Goal: Task Accomplishment & Management: Use online tool/utility

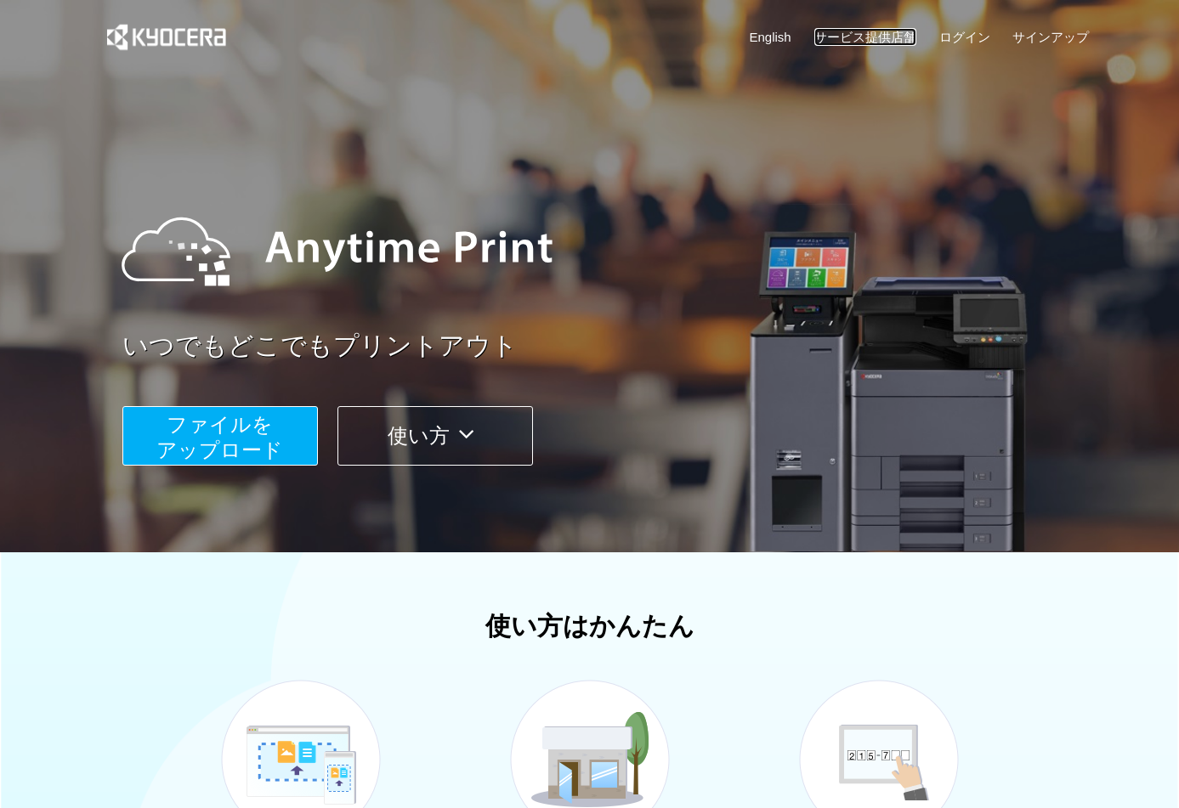
click at [850, 35] on link "サービス提供店舗" at bounding box center [865, 37] width 102 height 18
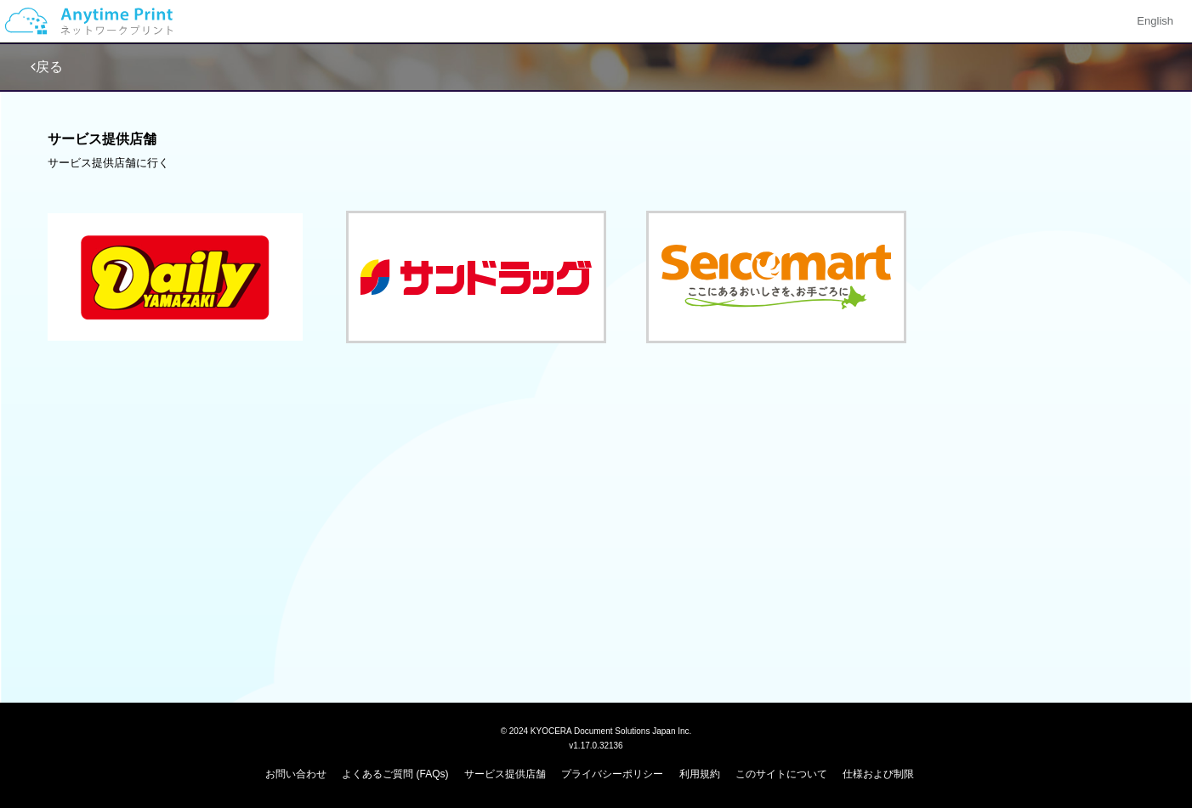
click at [194, 312] on button at bounding box center [175, 276] width 255 height 127
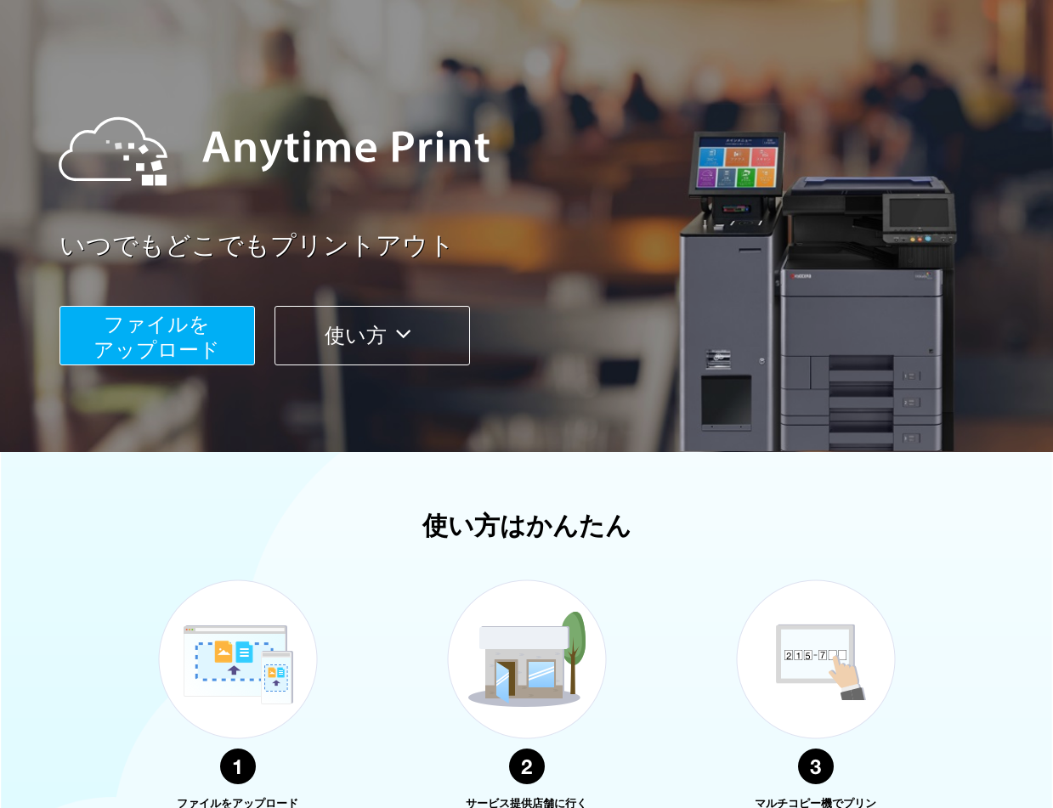
scroll to position [255, 0]
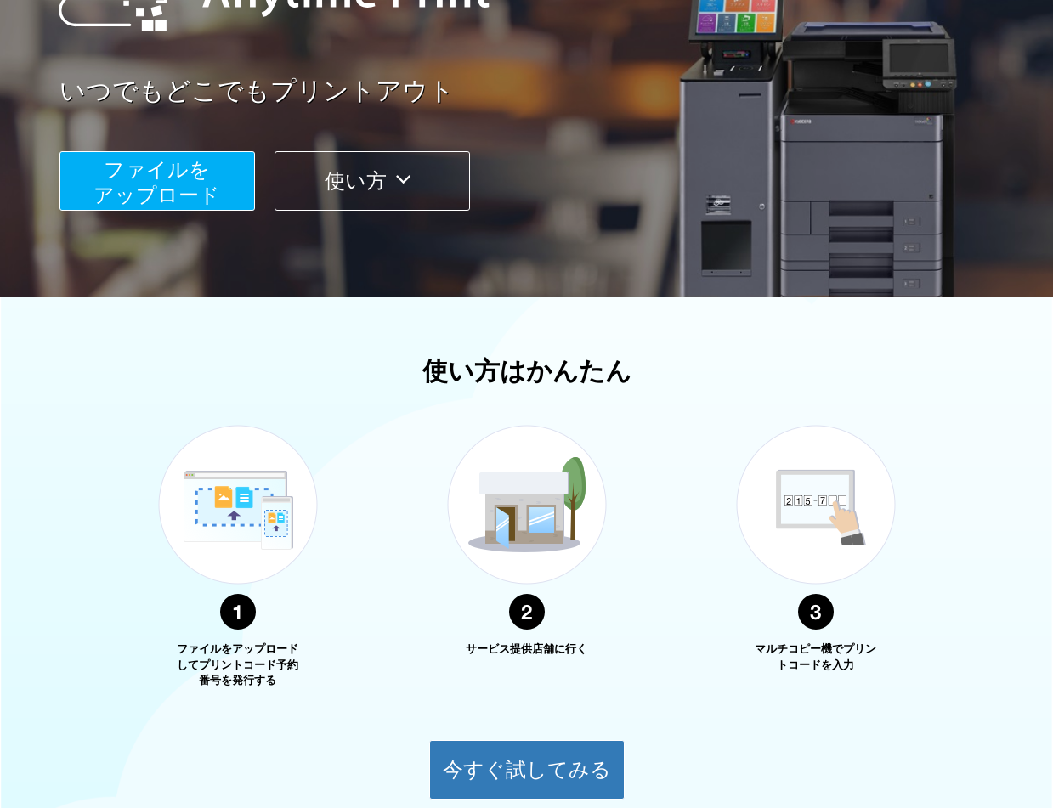
click at [217, 197] on span "ファイルを ​​アップロード" at bounding box center [156, 182] width 127 height 48
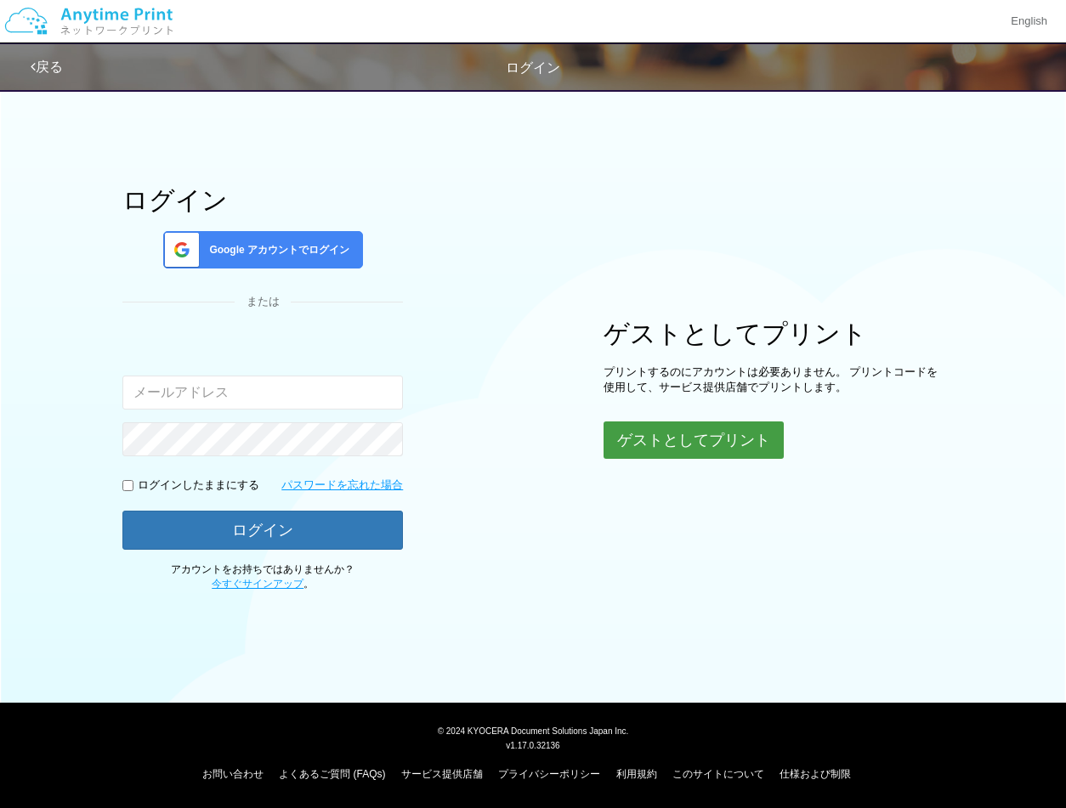
click at [649, 448] on button "ゲストとしてプリント" at bounding box center [693, 440] width 180 height 37
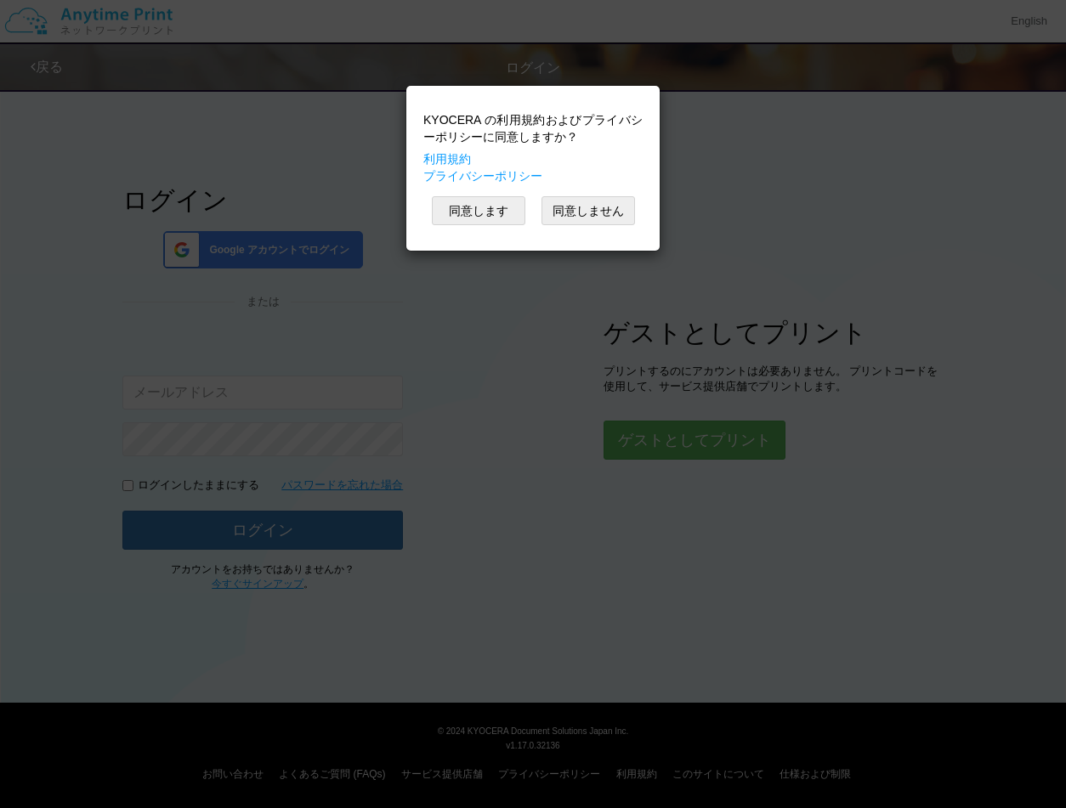
click at [483, 225] on div "KYOCERA の利用規約およびプライバシーポリシーに同意しますか？ 利用規約 プライバシーポリシー 同意します 同意しません" at bounding box center [533, 168] width 236 height 148
click at [483, 214] on button "同意します" at bounding box center [478, 210] width 93 height 29
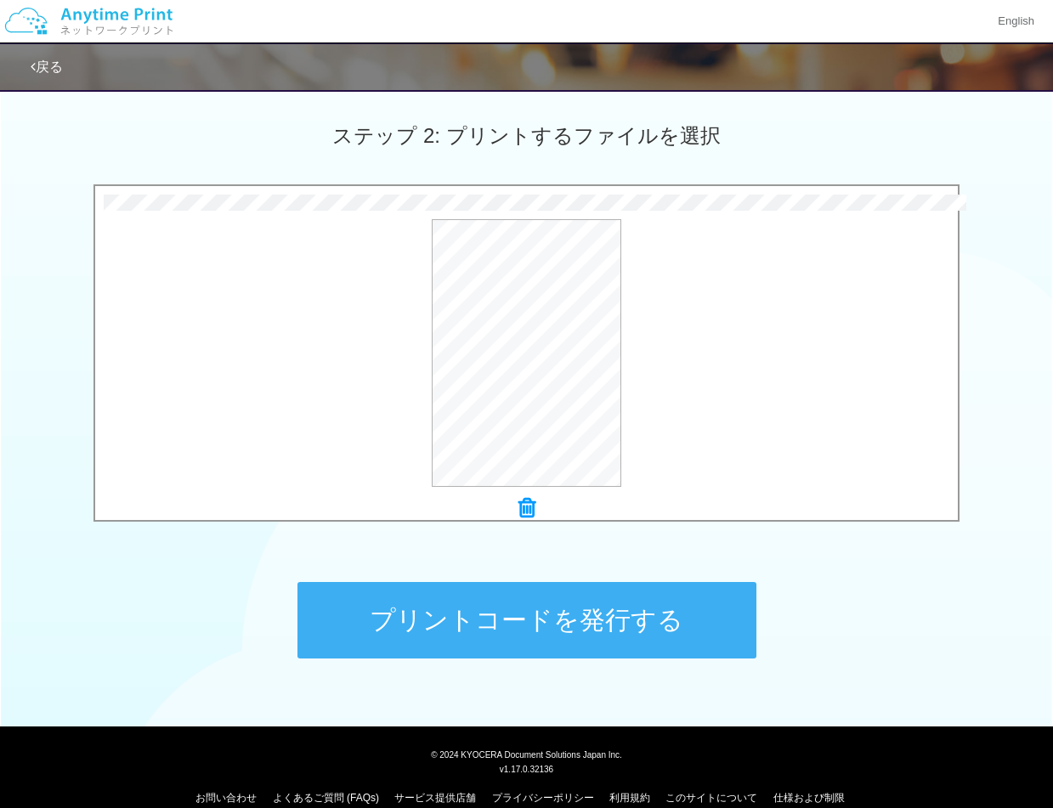
scroll to position [484, 0]
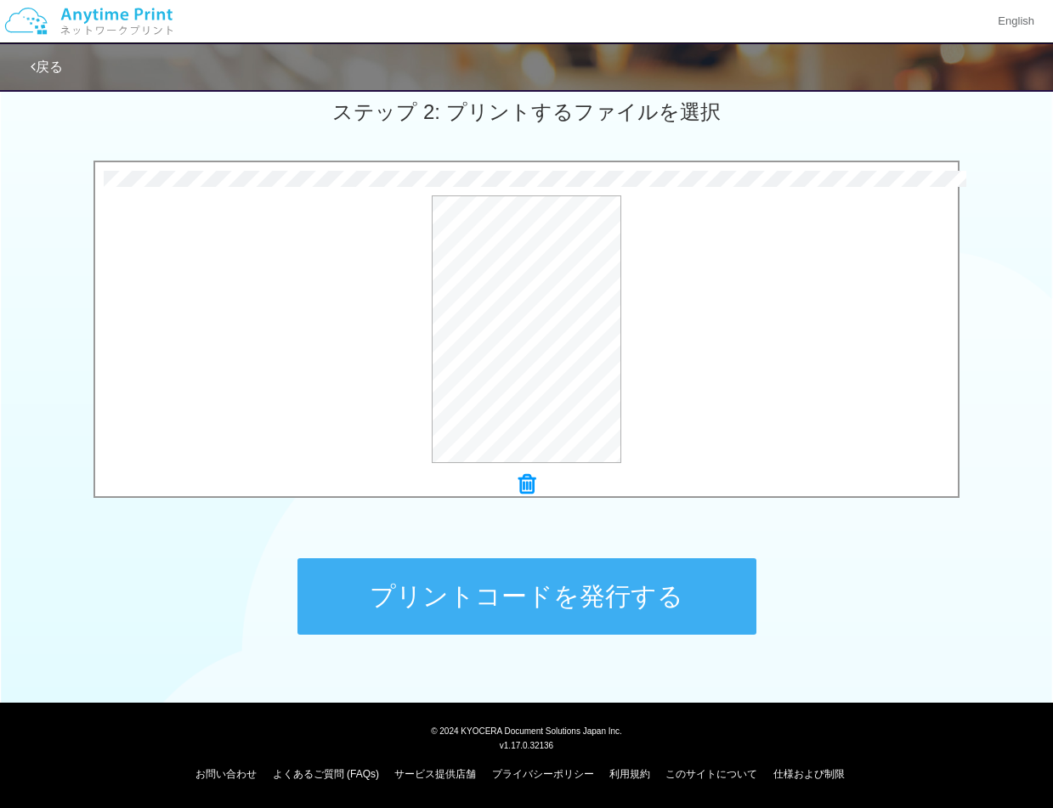
click at [521, 616] on button "プリントコードを発行する" at bounding box center [526, 596] width 459 height 76
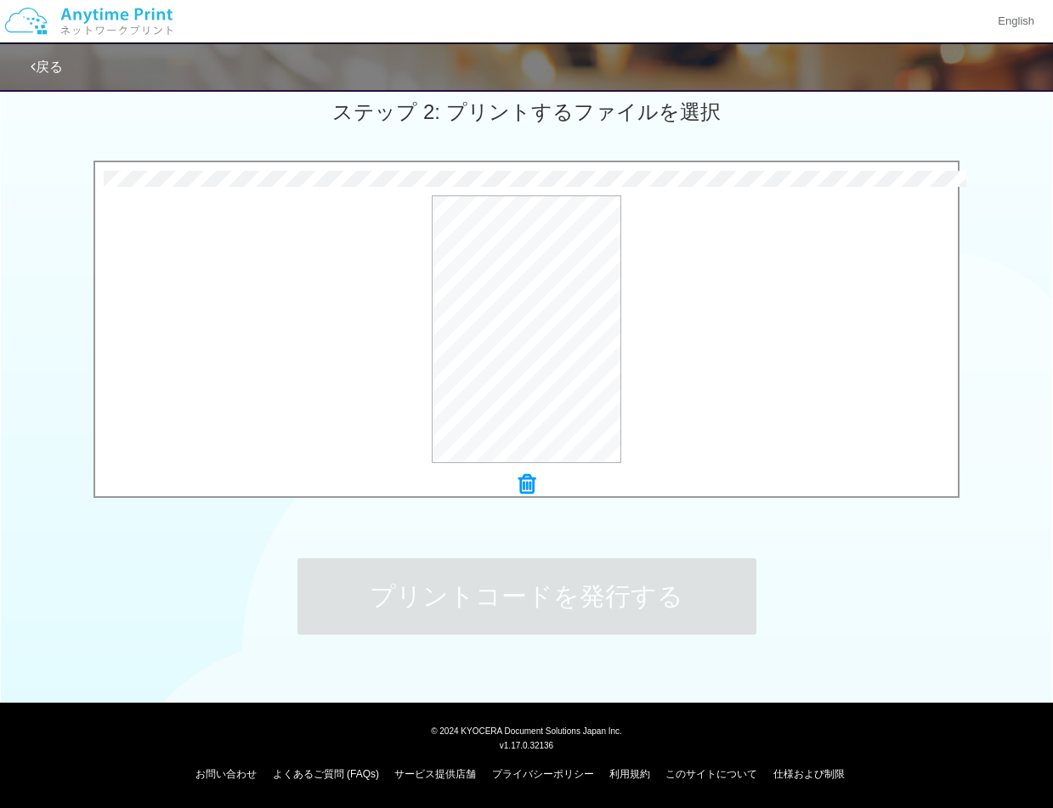
scroll to position [0, 0]
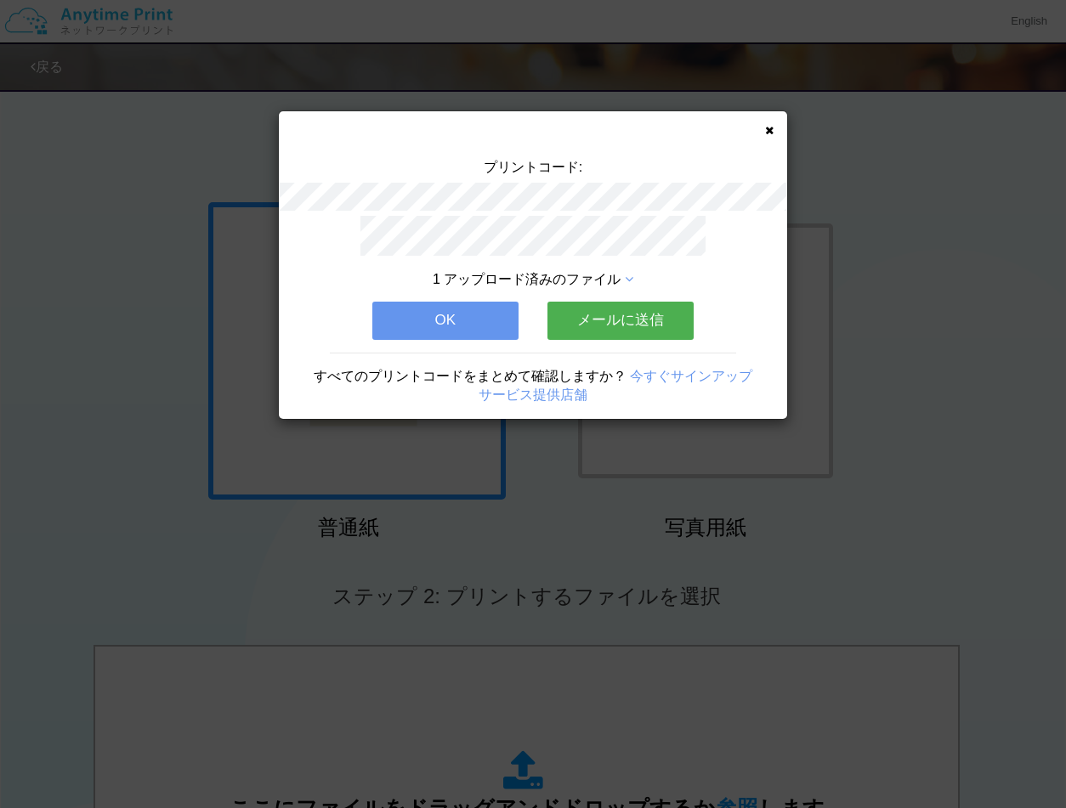
click at [637, 328] on button "メールに送信" at bounding box center [620, 320] width 146 height 37
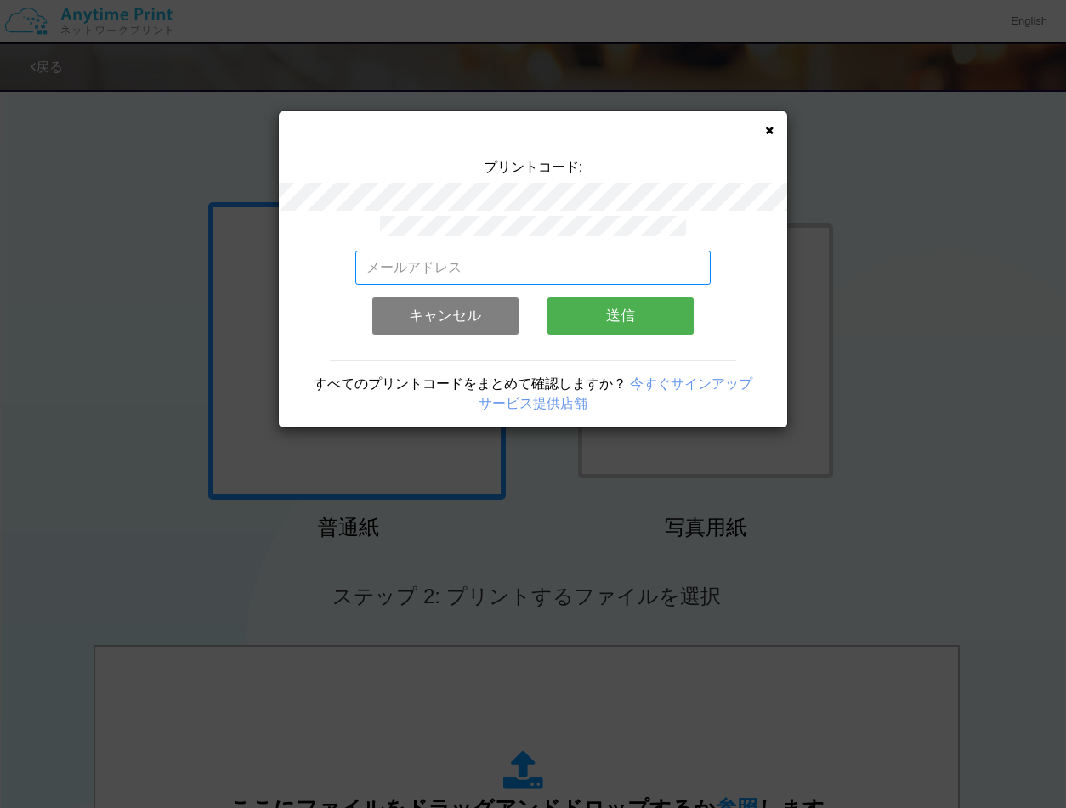
click at [532, 258] on input "email" at bounding box center [533, 268] width 356 height 34
type input "[EMAIL_ADDRESS][DOMAIN_NAME]"
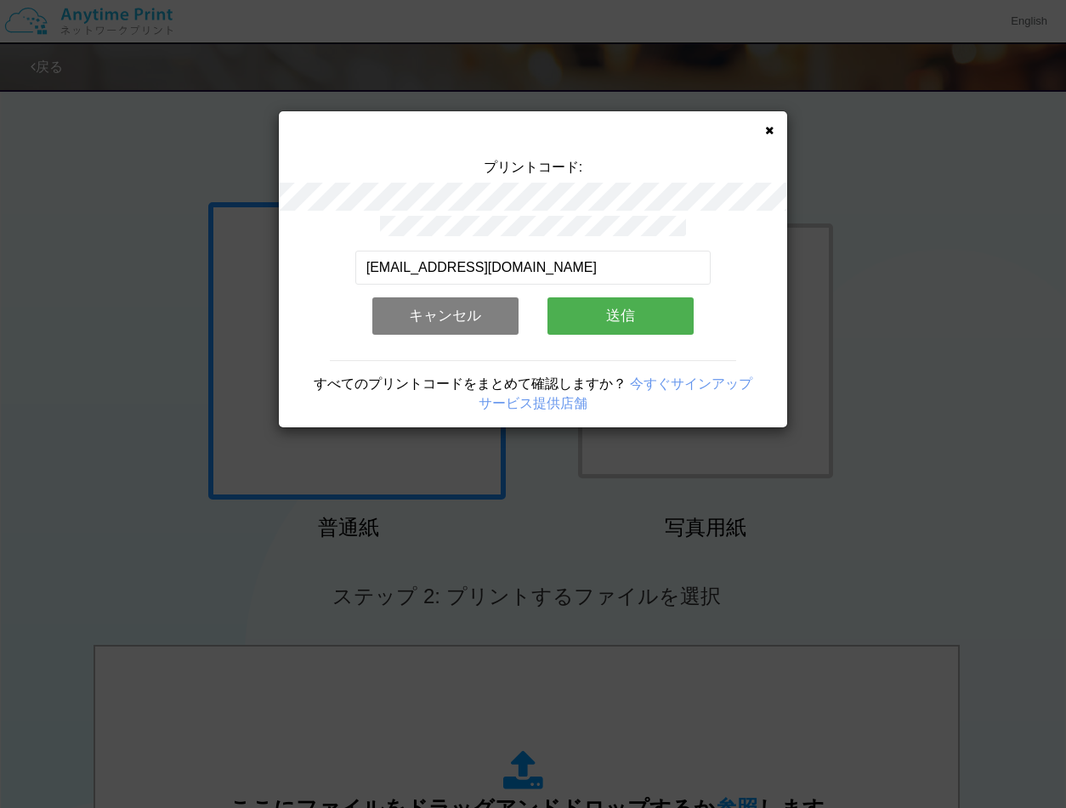
click at [625, 311] on button "送信" at bounding box center [620, 315] width 146 height 37
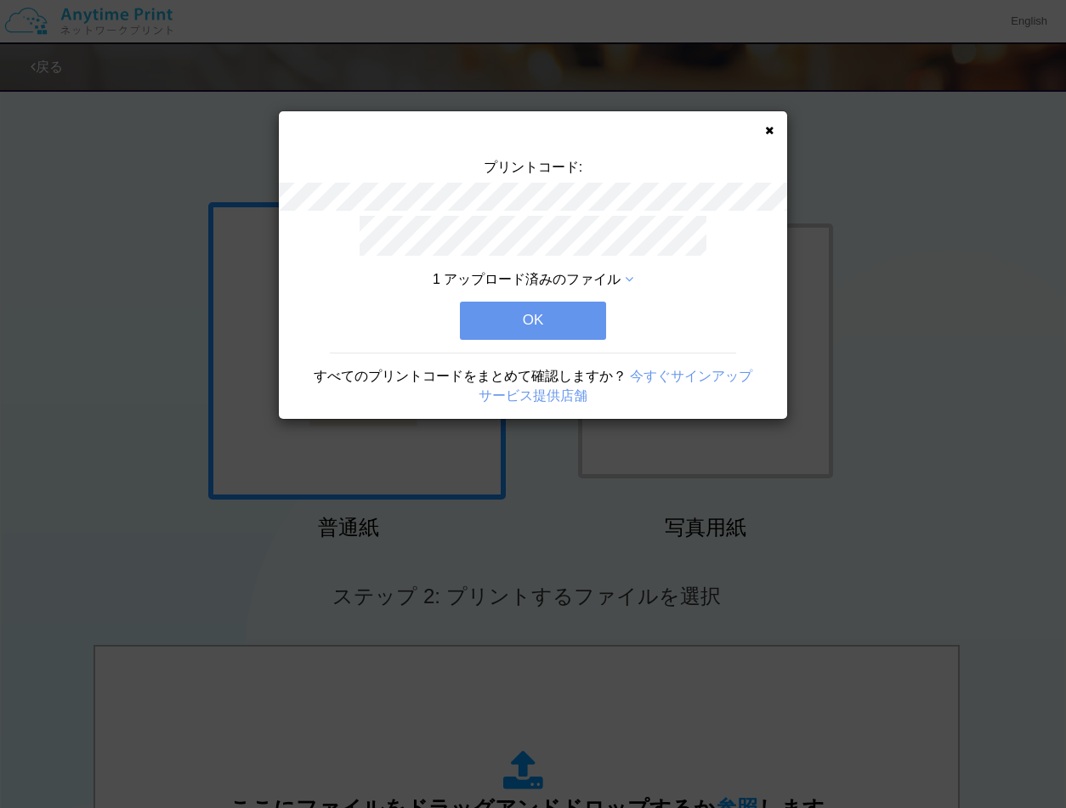
click at [549, 322] on button "OK" at bounding box center [533, 320] width 146 height 37
